Goal: Transaction & Acquisition: Purchase product/service

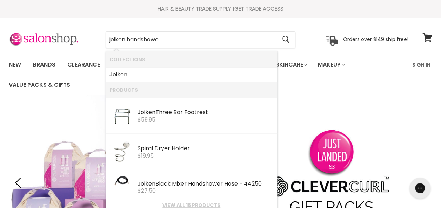
type input "joiken handshower"
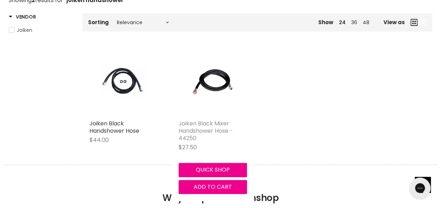
scroll to position [140, 0]
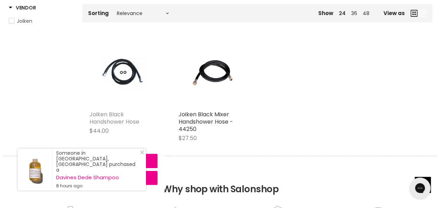
click at [122, 117] on link "Joiken Black Handshower Hose" at bounding box center [114, 118] width 50 height 15
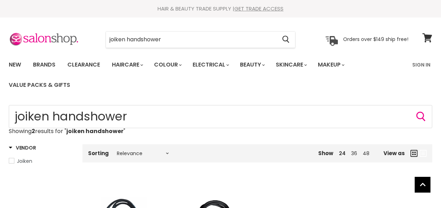
scroll to position [152, 0]
